Goal: Complete application form

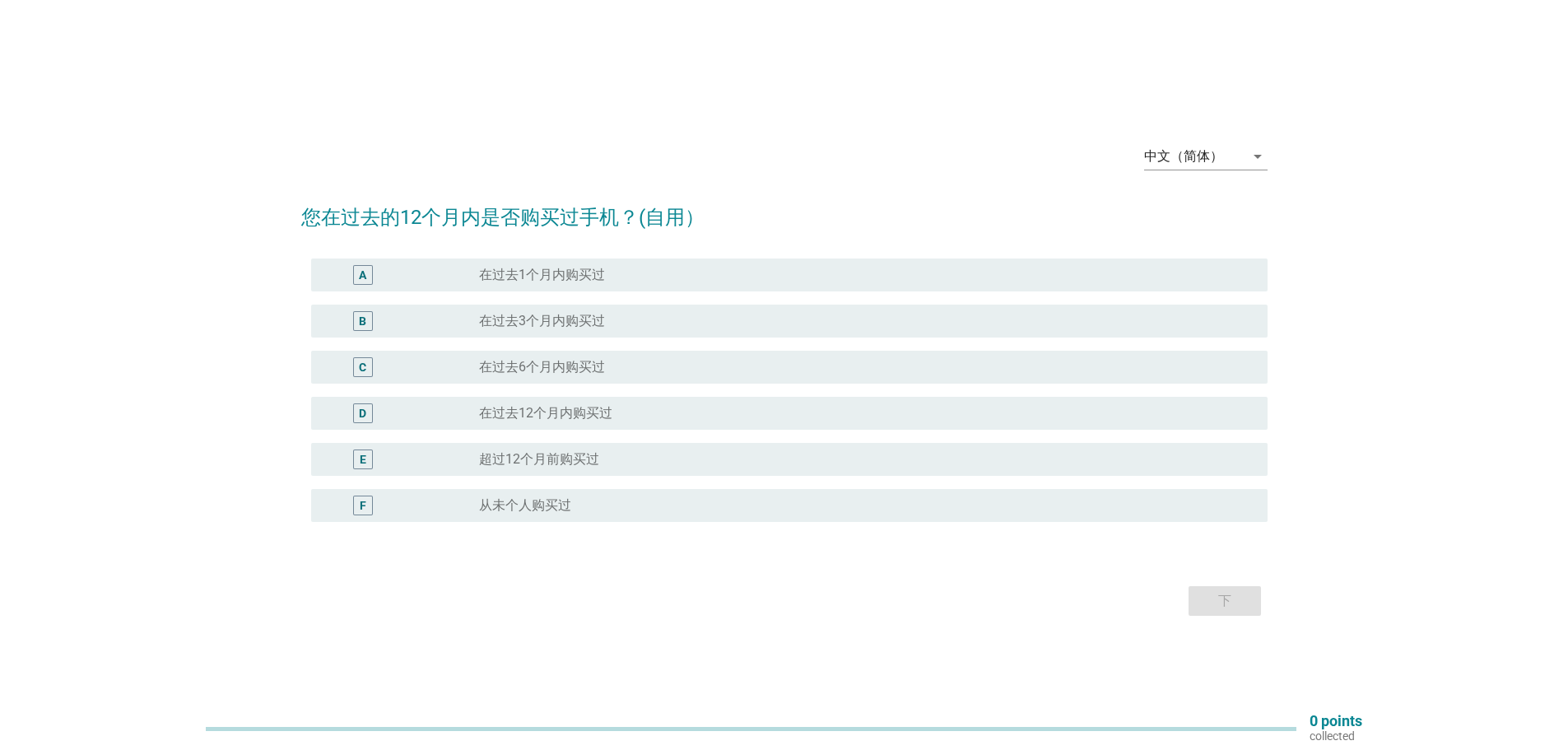
click at [652, 414] on div "radio_button_unchecked 在过去12个月内购买过" at bounding box center [860, 413] width 762 height 16
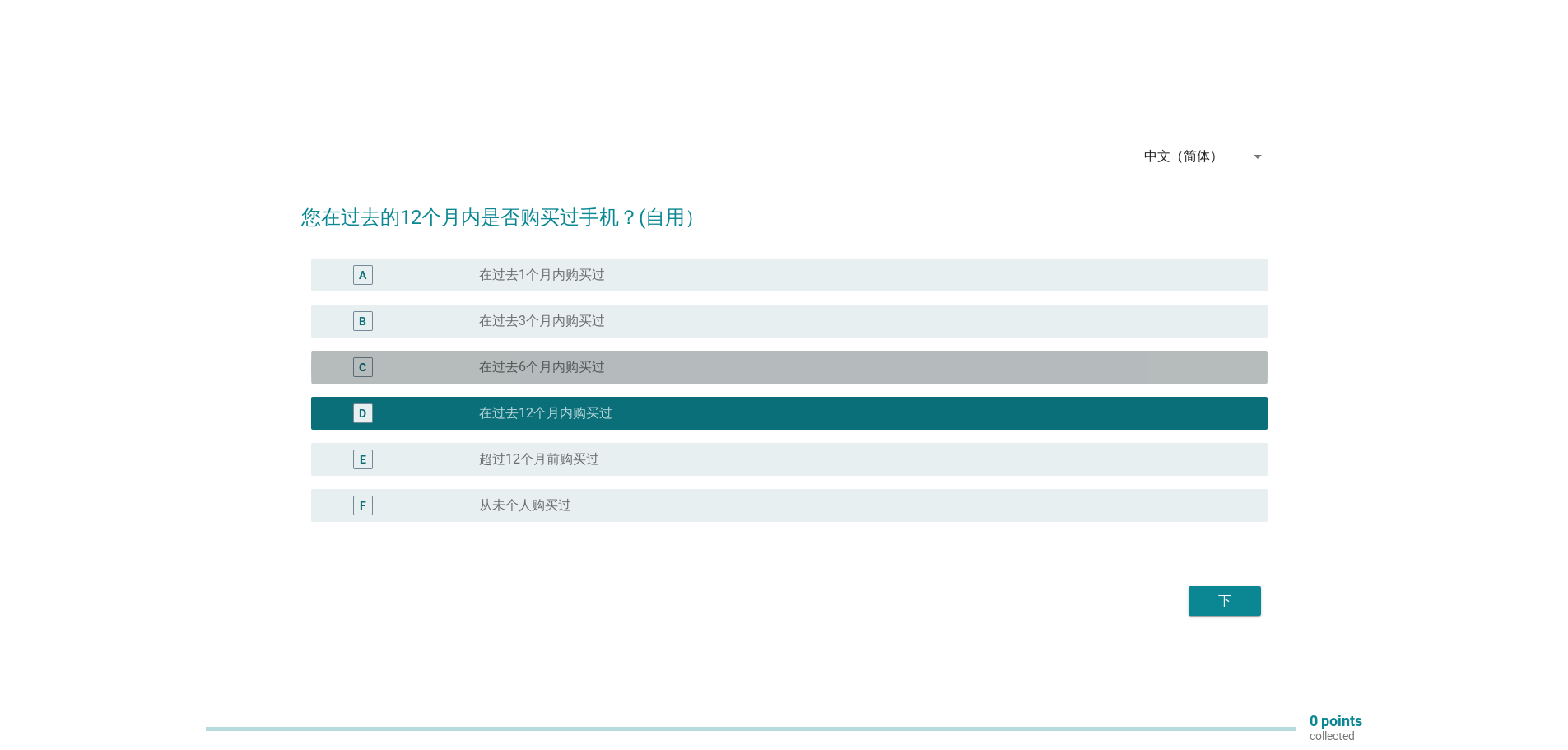
click at [644, 371] on div "radio_button_unchecked 在过去6个月内购买过" at bounding box center [860, 366] width 762 height 16
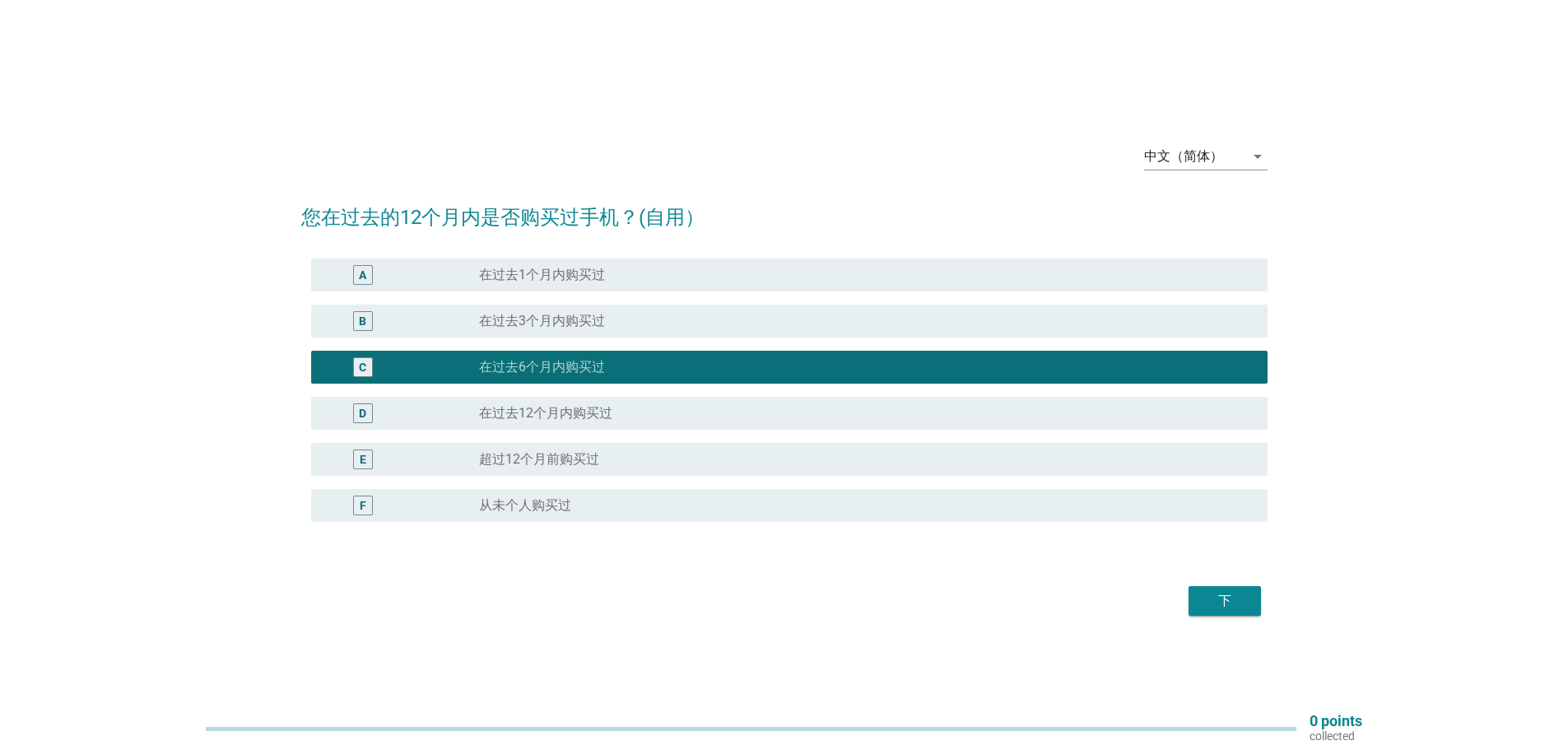
click at [639, 426] on div "D radio_button_unchecked 在过去12个月内购买过" at bounding box center [789, 413] width 956 height 33
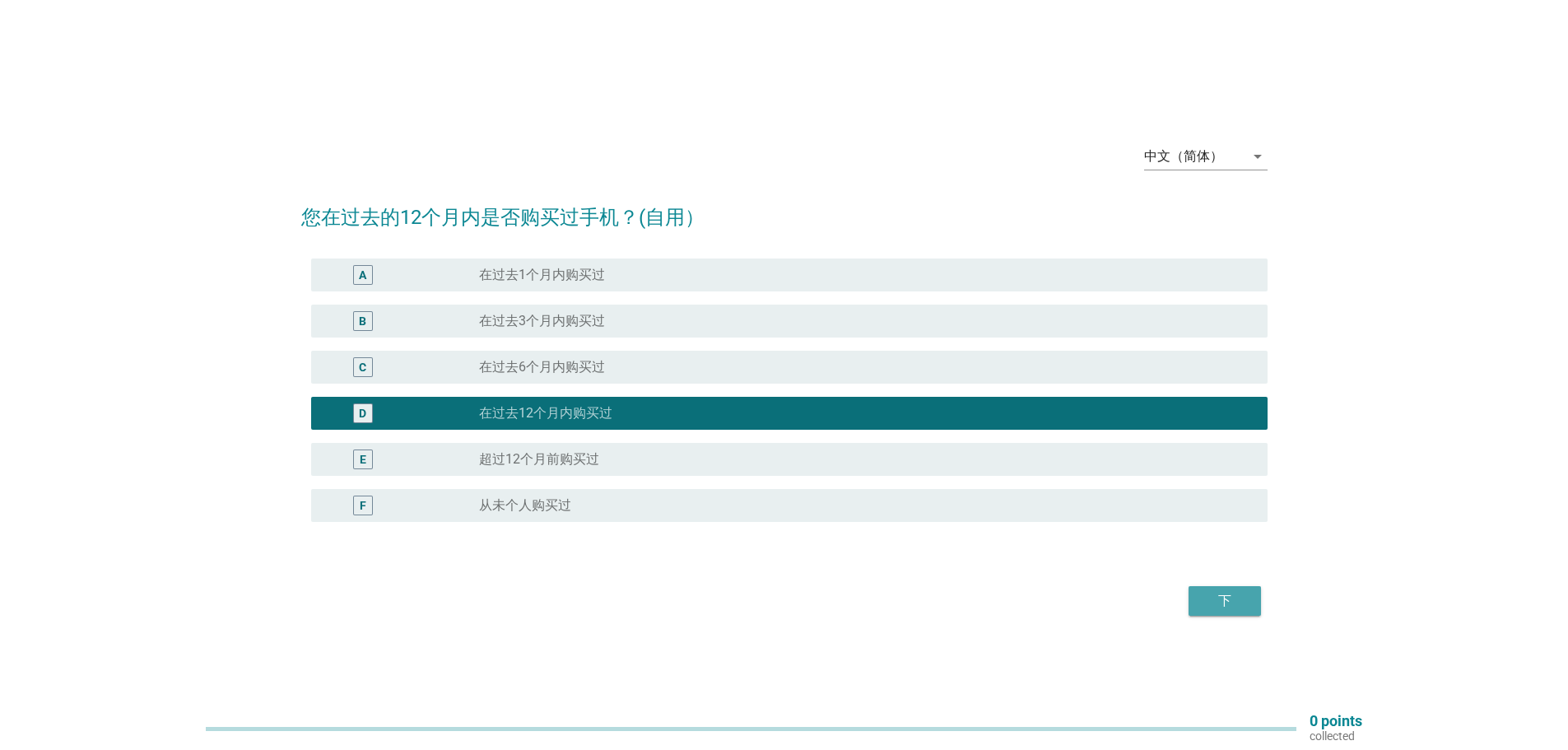
click at [1222, 605] on div "下" at bounding box center [1225, 600] width 46 height 19
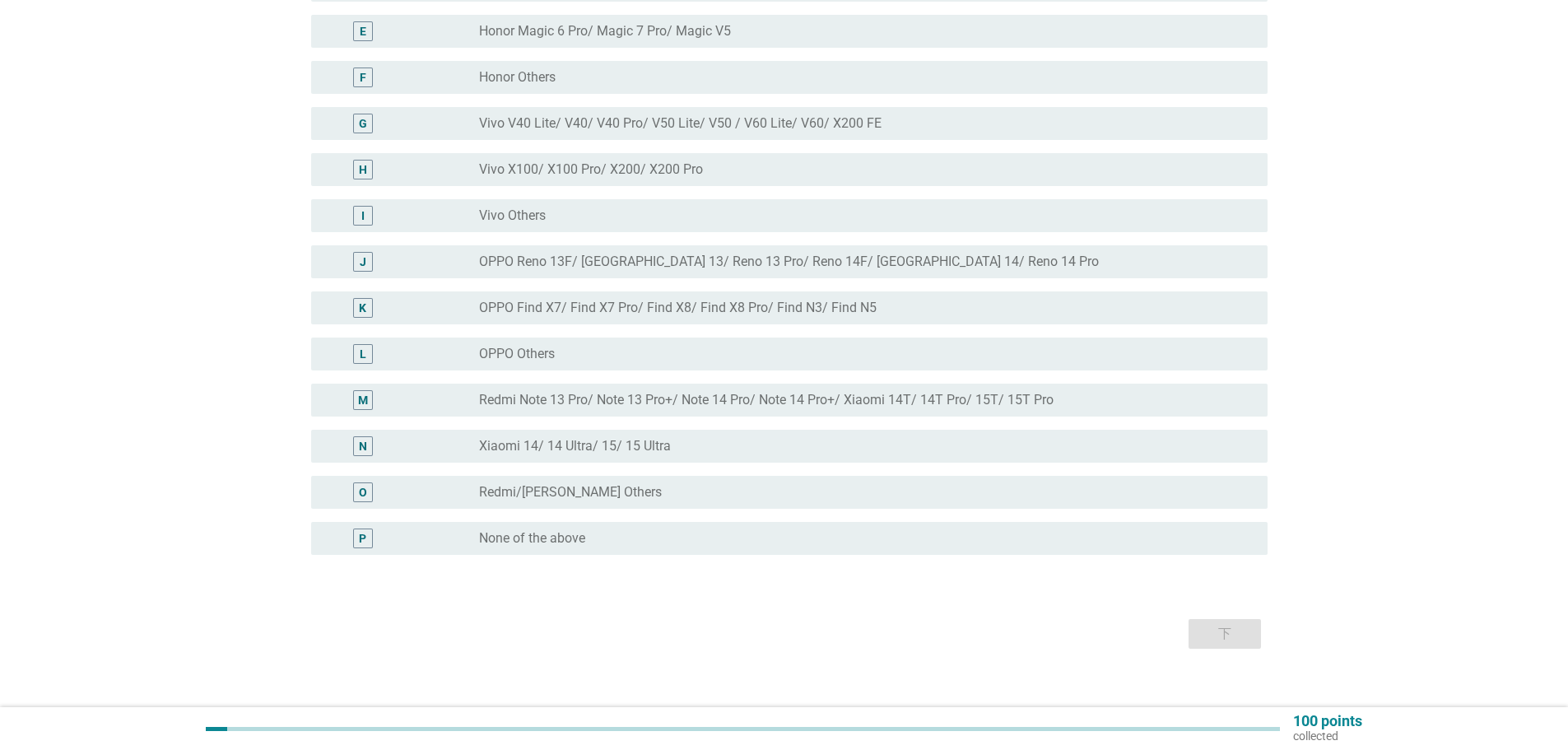
scroll to position [392, 0]
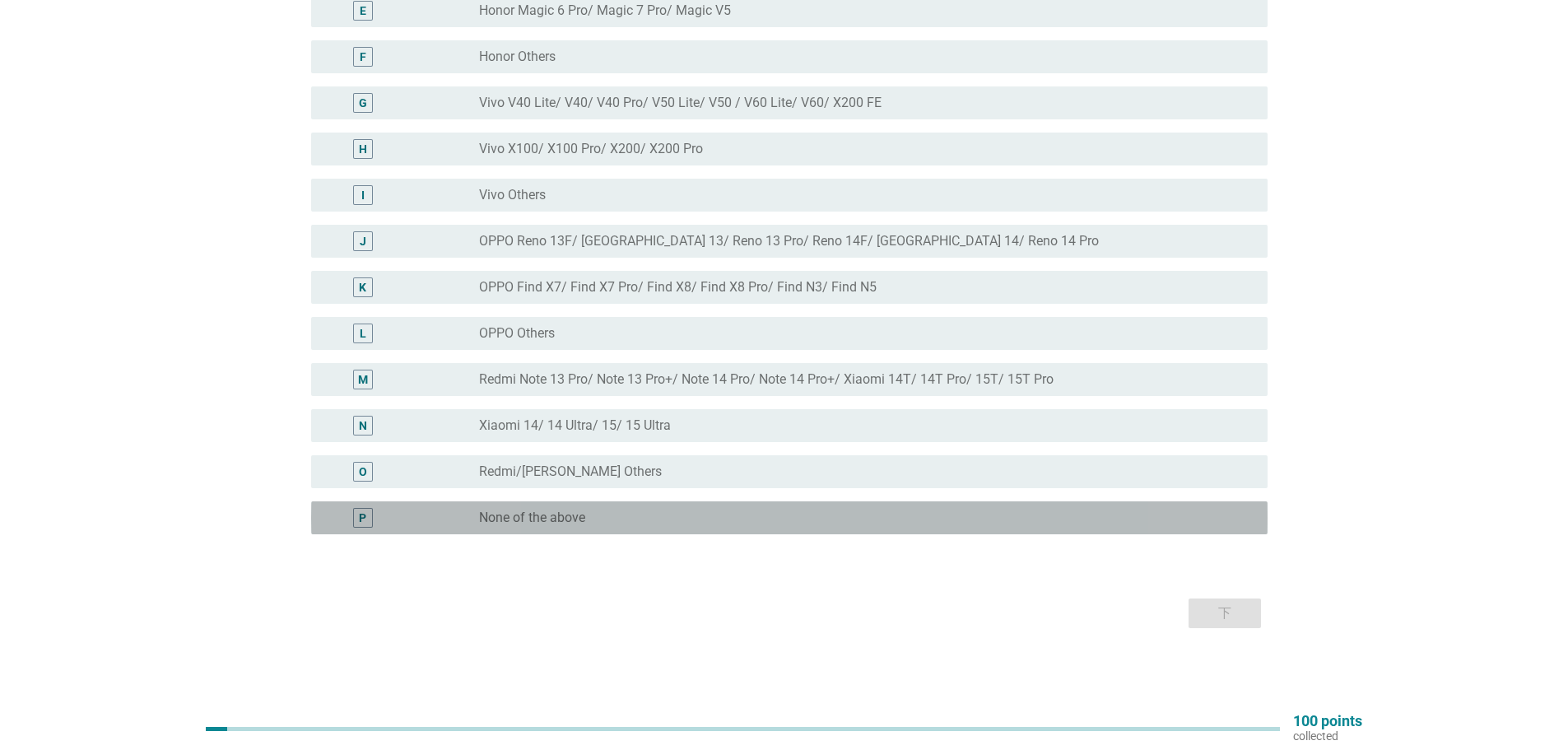
click at [650, 524] on div "radio_button_unchecked None of the above" at bounding box center [860, 517] width 762 height 16
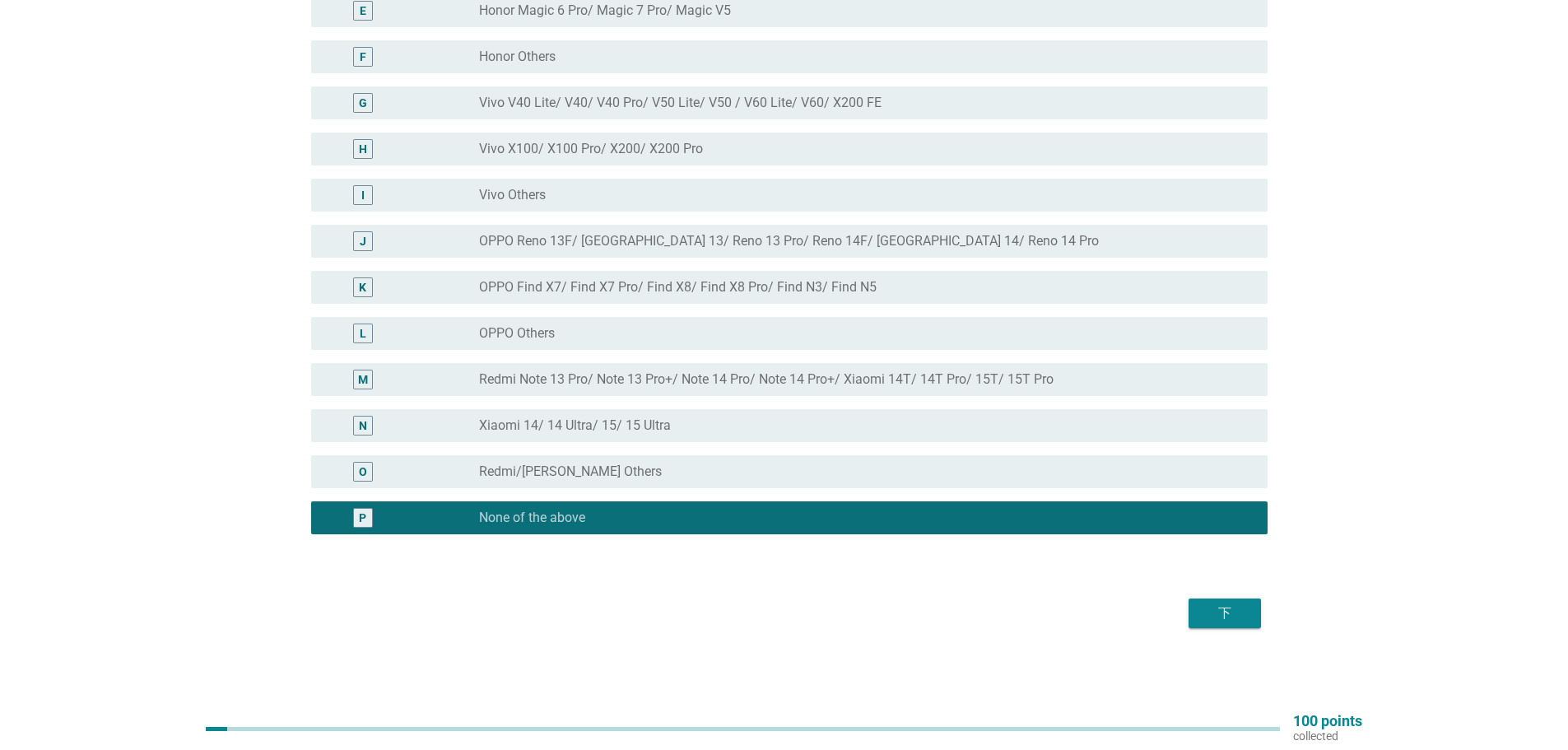
click at [1231, 615] on div "下" at bounding box center [1225, 613] width 46 height 19
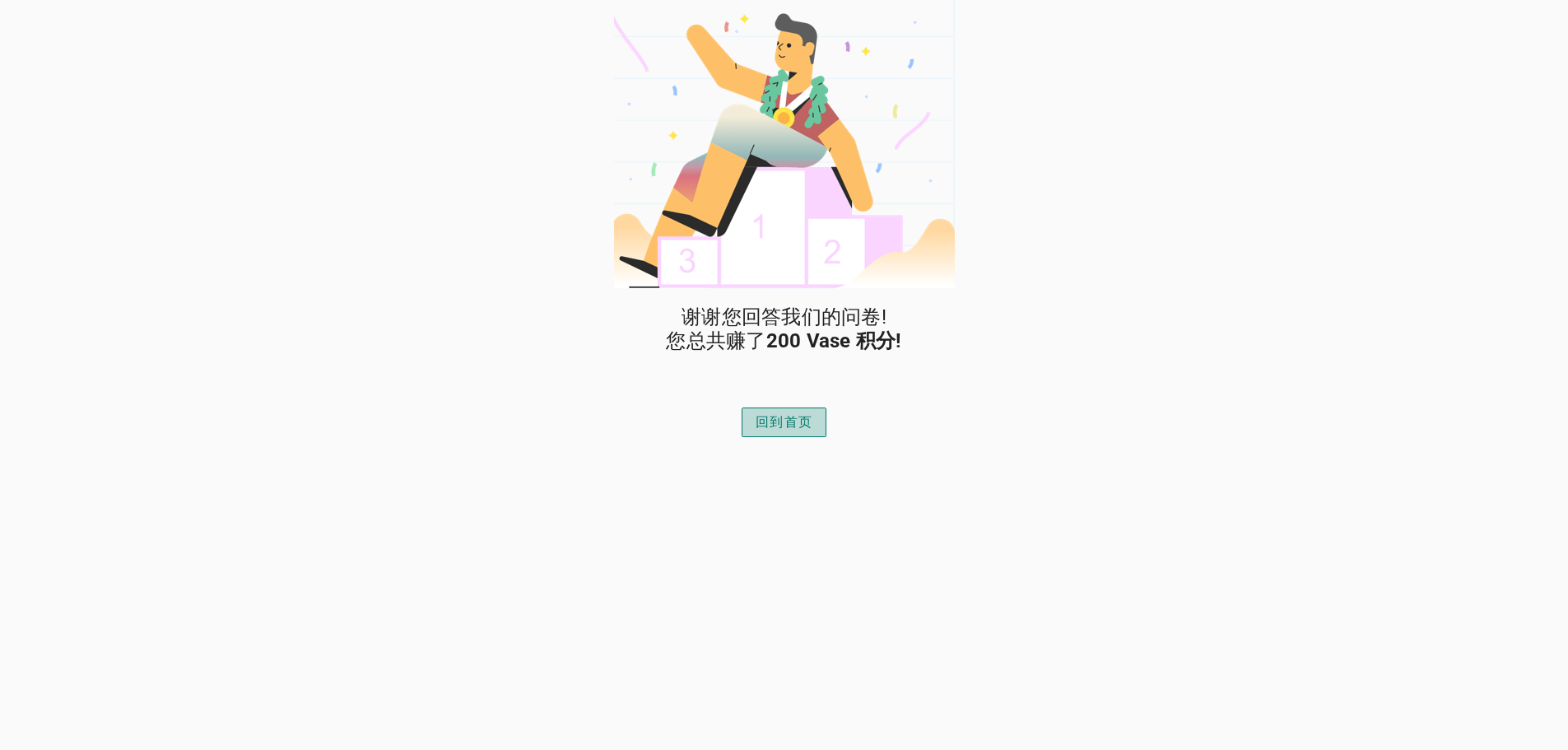
click at [771, 429] on div "回到首页" at bounding box center [784, 422] width 57 height 19
